Goal: Information Seeking & Learning: Learn about a topic

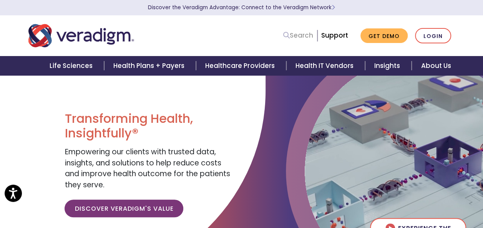
click at [301, 40] on link "Search" at bounding box center [298, 35] width 30 height 10
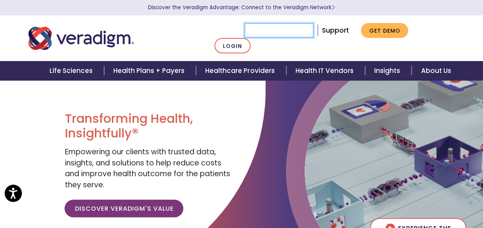
click at [302, 35] on input "Search" at bounding box center [279, 30] width 69 height 15
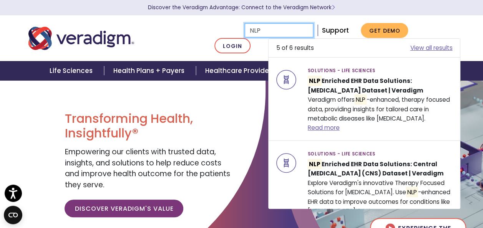
type input "NLP"
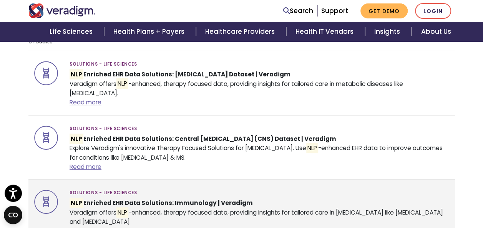
scroll to position [38, 0]
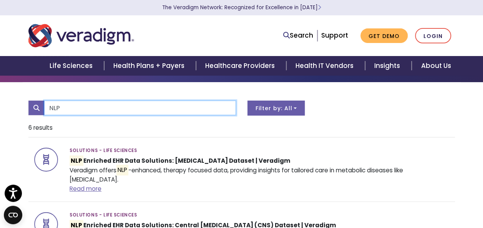
drag, startPoint x: 211, startPoint y: 105, endPoint x: 26, endPoint y: 81, distance: 186.2
click at [26, 81] on body "Press Alt+1 for screen-reader mode, Alt+0 to cancel Accessibility Screen-Reader…" at bounding box center [241, 151] width 483 height 228
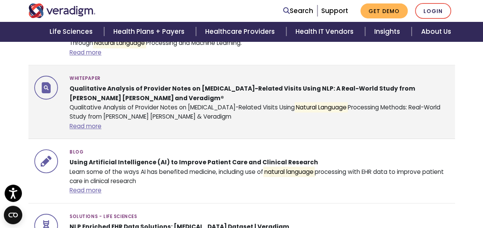
scroll to position [269, 0]
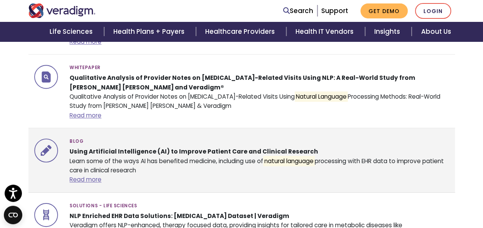
type input "natural language"
click at [285, 153] on strong "Using Artificial Intelligence (AI) to Improve Patient Care and Clinical Research" at bounding box center [194, 152] width 249 height 8
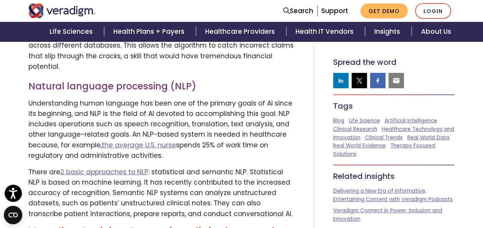
scroll to position [1154, 0]
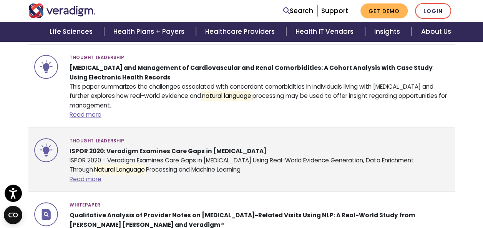
scroll to position [115, 0]
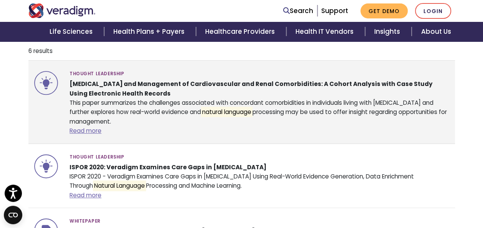
click at [163, 79] on div "Thought Leadership Type 2 Diabetes and Management of Cardiovascular and Renal C…" at bounding box center [260, 101] width 392 height 67
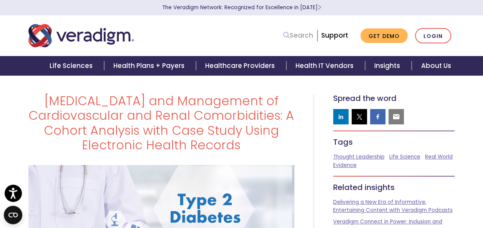
click at [308, 36] on link "Search" at bounding box center [298, 35] width 30 height 10
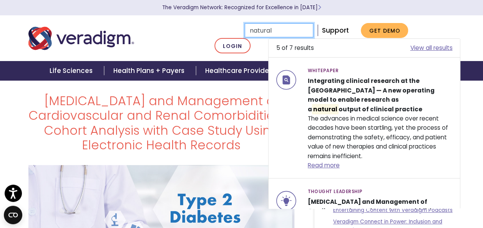
type input "natural"
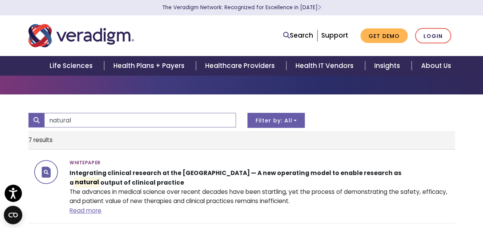
scroll to position [38, 0]
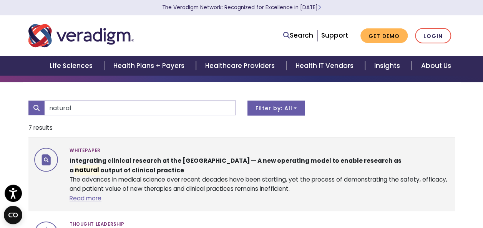
click at [225, 160] on strong "Integrating clinical research at the Point of Care — A new operating model to e…" at bounding box center [236, 166] width 332 height 19
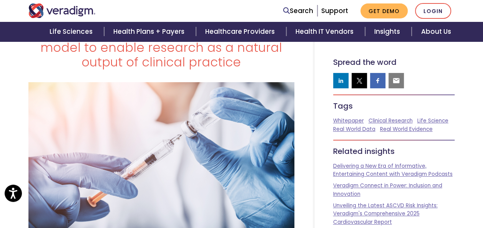
scroll to position [115, 0]
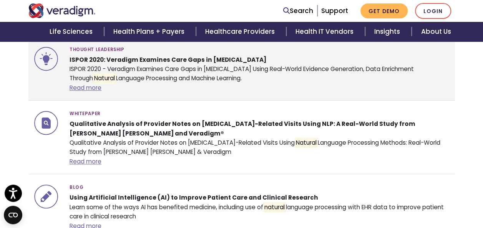
scroll to position [308, 0]
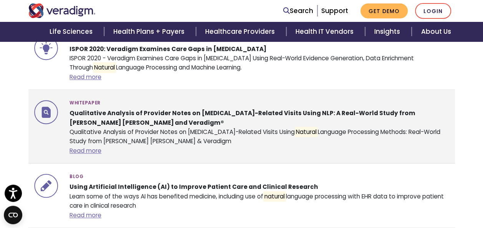
click at [166, 111] on strong "Qualitative Analysis of Provider Notes on [MEDICAL_DATA]-Related Visits Using N…" at bounding box center [243, 117] width 346 height 17
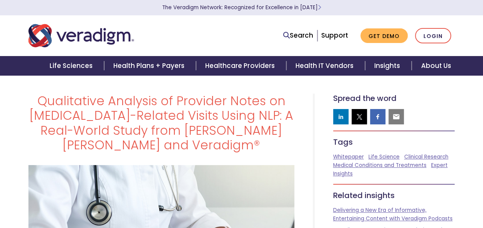
scroll to position [115, 0]
